Goal: Check status: Check status

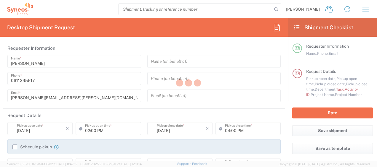
type input "4510"
type input "[GEOGRAPHIC_DATA]"
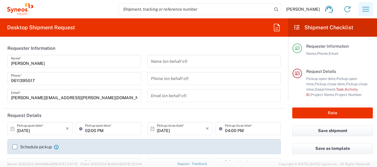
click at [365, 13] on icon "button" at bounding box center [365, 8] width 9 height 9
type input "Syneos Health France SARL"
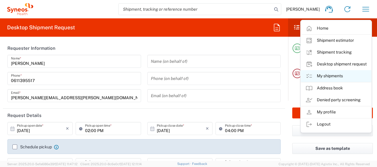
click at [331, 82] on link "My shipments" at bounding box center [336, 76] width 71 height 12
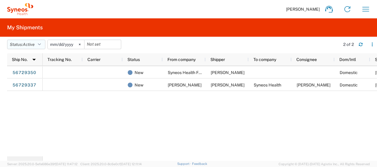
click at [41, 45] on icon "button" at bounding box center [39, 44] width 3 height 4
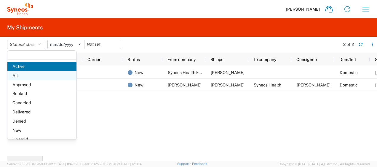
click at [32, 74] on span "All" at bounding box center [41, 75] width 69 height 9
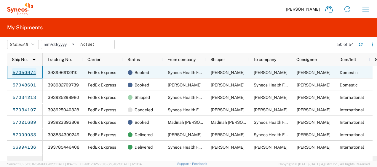
click at [17, 71] on link "57050974" at bounding box center [24, 72] width 24 height 9
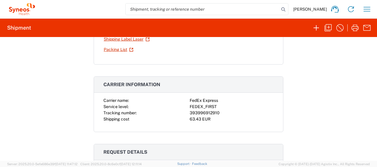
scroll to position [77, 0]
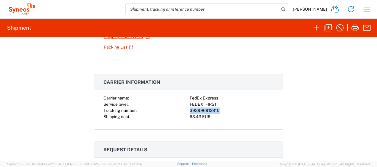
drag, startPoint x: 219, startPoint y: 110, endPoint x: 188, endPoint y: 109, distance: 30.3
click at [190, 109] on div "393996912910" at bounding box center [232, 111] width 84 height 6
copy div "393996912910"
